Goal: Entertainment & Leisure: Consume media (video, audio)

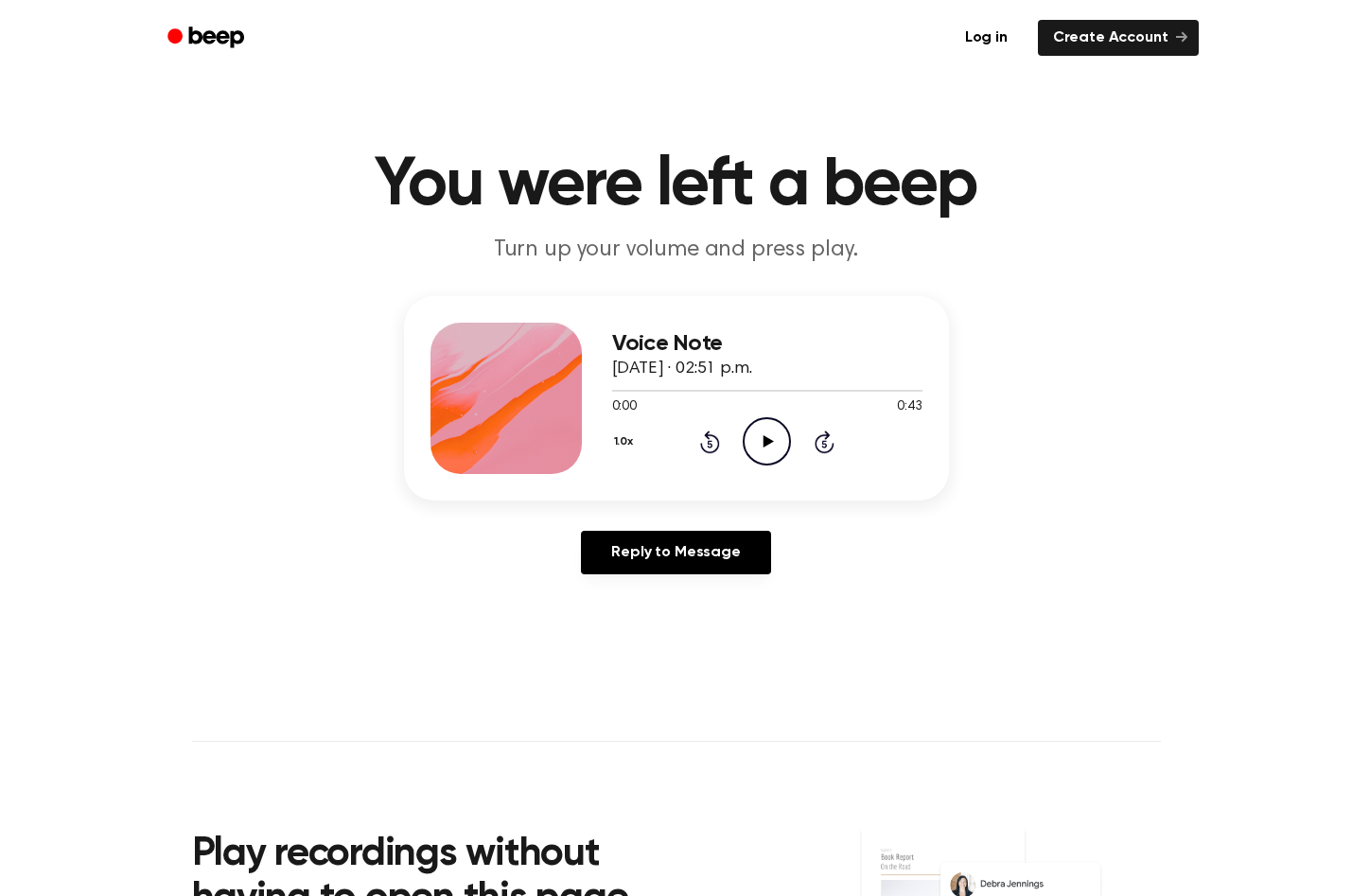
click at [774, 444] on icon "Play Audio" at bounding box center [767, 442] width 48 height 48
click at [767, 443] on icon "Pause Audio" at bounding box center [767, 442] width 48 height 48
click at [767, 444] on icon at bounding box center [769, 441] width 11 height 13
click at [767, 444] on icon "Pause Audio" at bounding box center [767, 442] width 48 height 48
click at [767, 439] on icon at bounding box center [769, 441] width 11 height 13
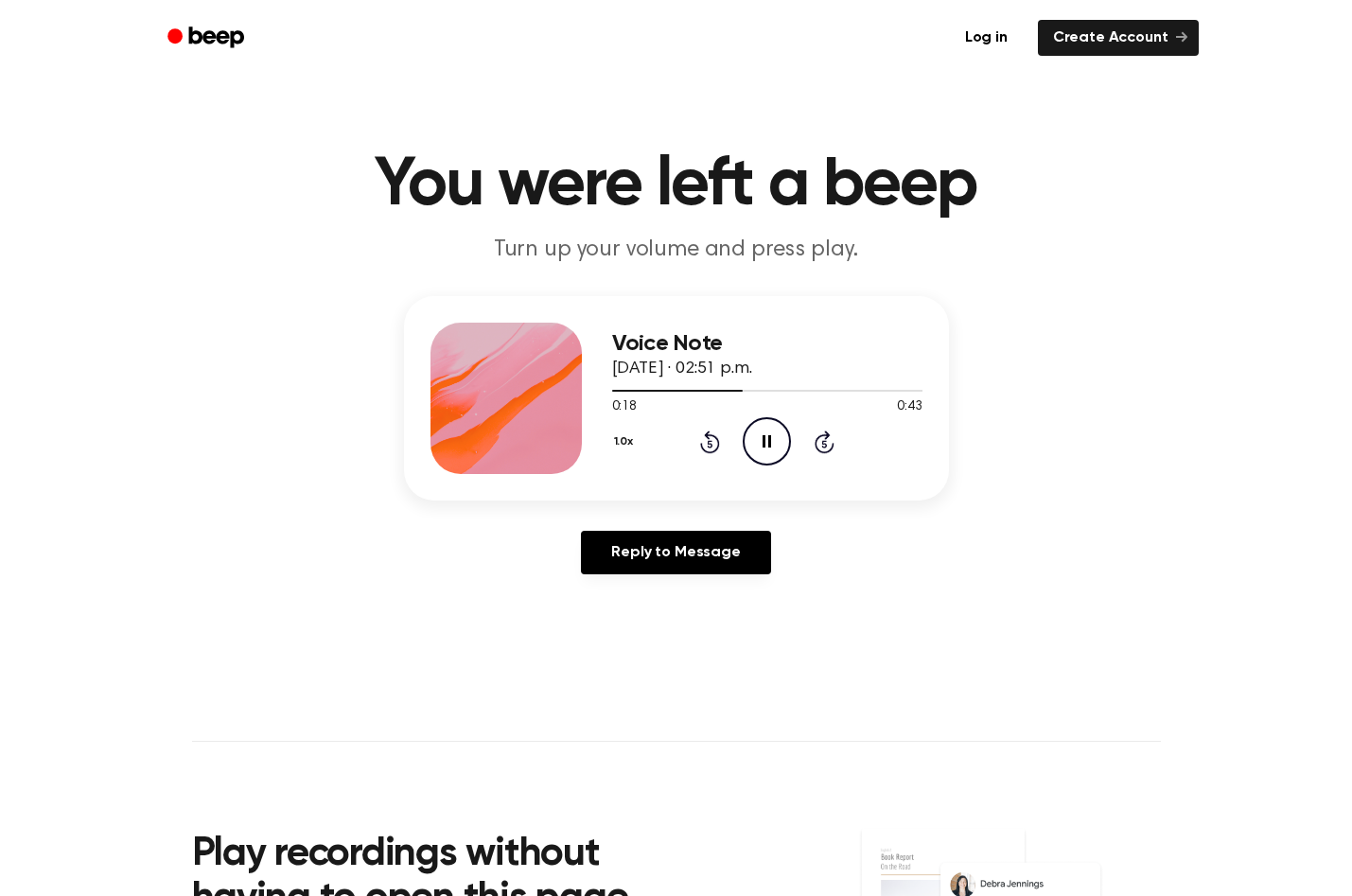
click at [767, 440] on icon "Pause Audio" at bounding box center [767, 442] width 48 height 48
click at [767, 440] on icon at bounding box center [769, 441] width 11 height 13
click at [764, 437] on icon at bounding box center [767, 441] width 9 height 13
click at [764, 436] on icon at bounding box center [769, 441] width 11 height 13
click at [764, 436] on icon at bounding box center [767, 441] width 9 height 13
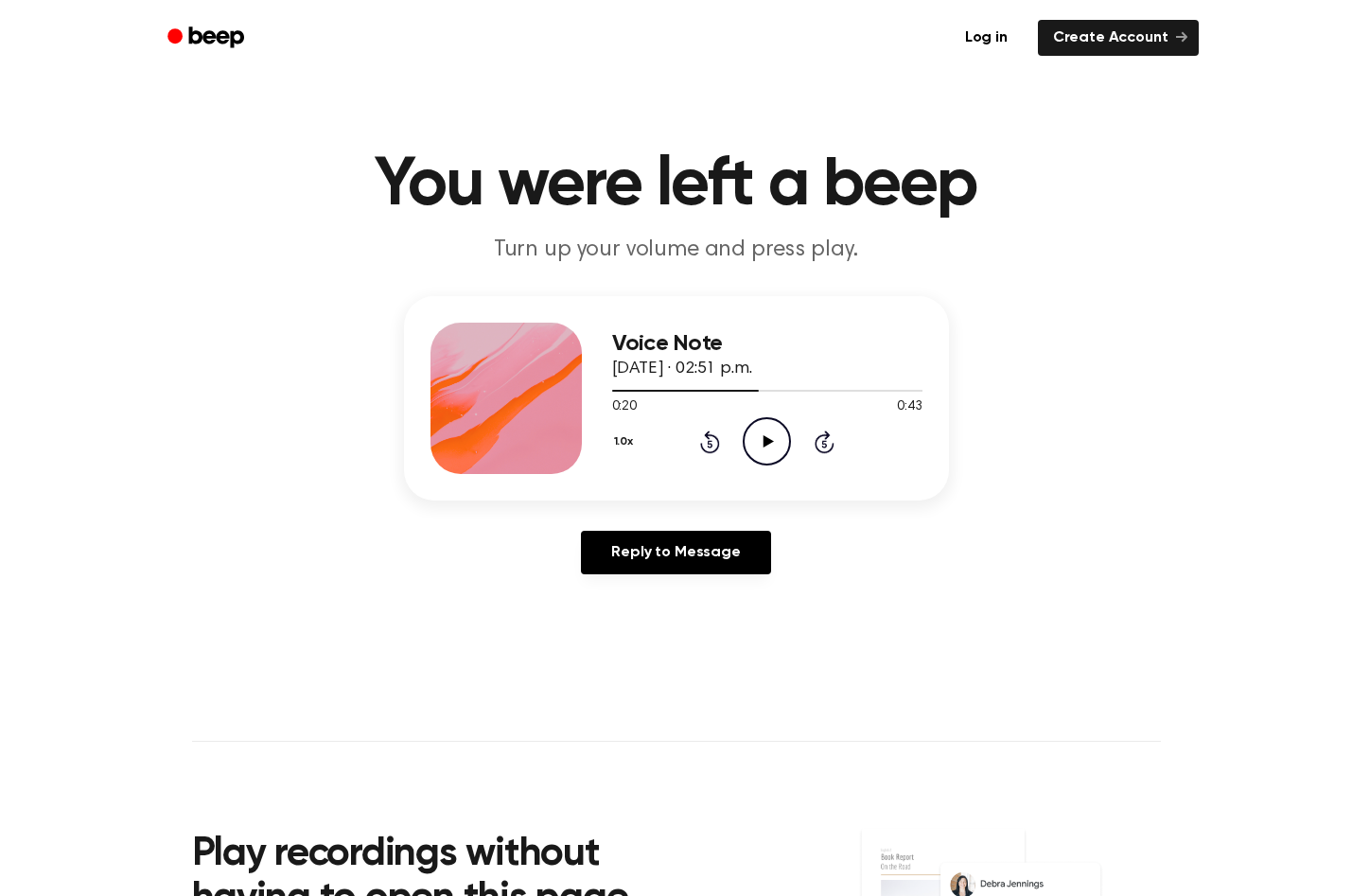
click at [767, 447] on icon "Play Audio" at bounding box center [767, 442] width 48 height 48
click at [765, 442] on icon at bounding box center [769, 441] width 11 height 13
